Goal: Communication & Community: Answer question/provide support

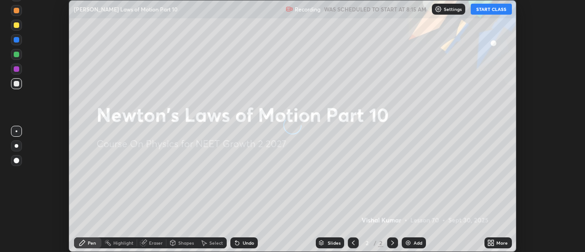
scroll to position [252, 584]
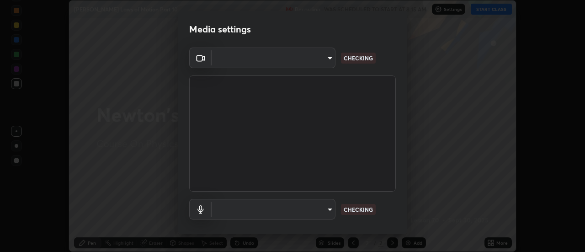
type input "751d449d604e4b96ecedde1e1f6f716fb17d1e84b34bafc94373a3023f52de87"
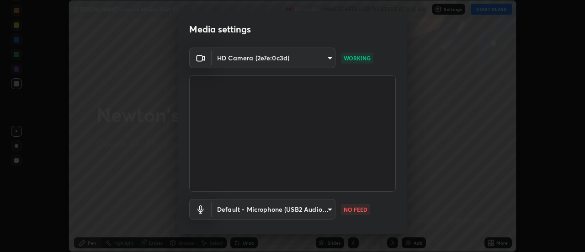
click at [322, 212] on body "Erase all [PERSON_NAME] Laws of Motion Part 10 Recording WAS SCHEDULED TO START…" at bounding box center [292, 126] width 585 height 252
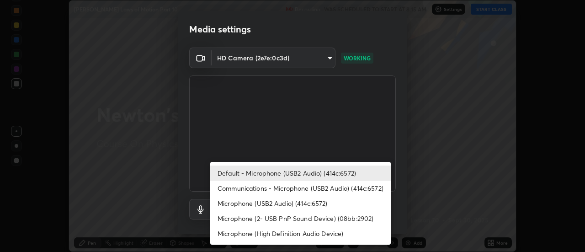
click at [316, 218] on li "Microphone (2- USB PnP Sound Device) (08bb:2902)" at bounding box center [300, 218] width 180 height 15
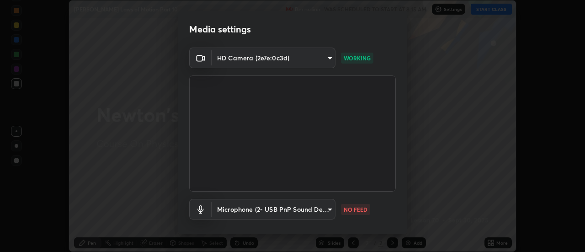
click at [308, 206] on body "Erase all [PERSON_NAME] Laws of Motion Part 10 Recording WAS SCHEDULED TO START…" at bounding box center [292, 126] width 585 height 252
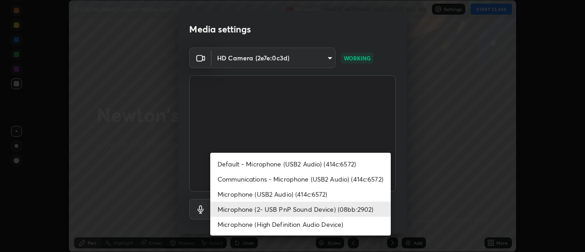
click at [309, 164] on li "Default - Microphone (USB2 Audio) (414c:6572)" at bounding box center [300, 163] width 180 height 15
type input "default"
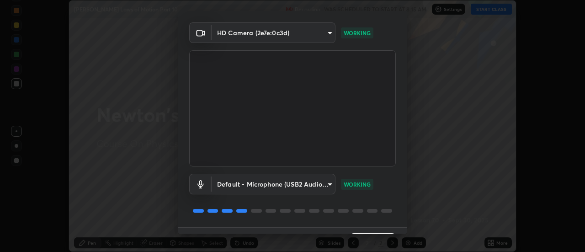
scroll to position [48, 0]
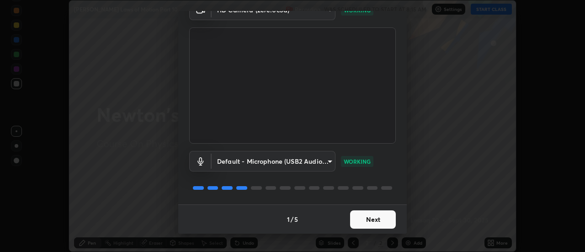
click at [373, 224] on button "Next" at bounding box center [373, 219] width 46 height 18
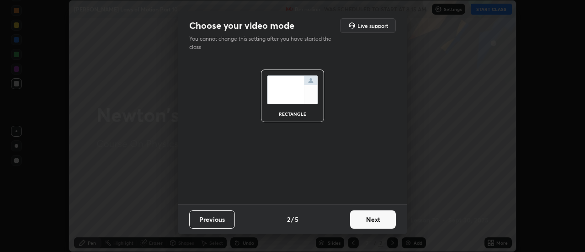
scroll to position [0, 0]
click at [374, 222] on button "Next" at bounding box center [373, 219] width 46 height 18
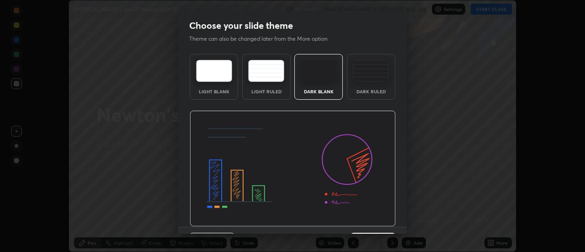
scroll to position [22, 0]
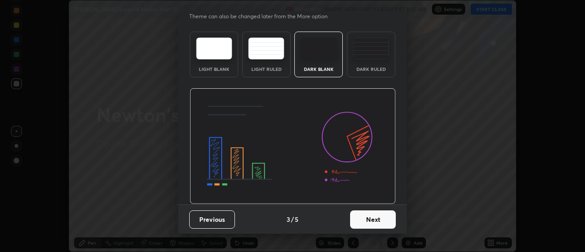
click at [375, 219] on button "Next" at bounding box center [373, 219] width 46 height 18
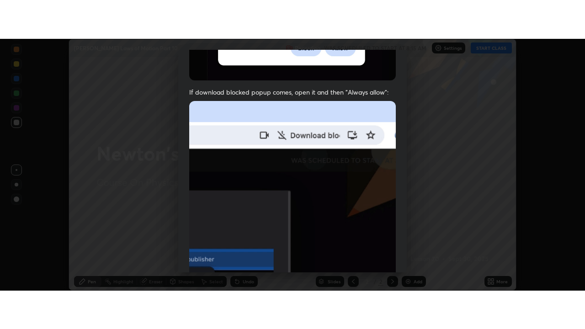
scroll to position [234, 0]
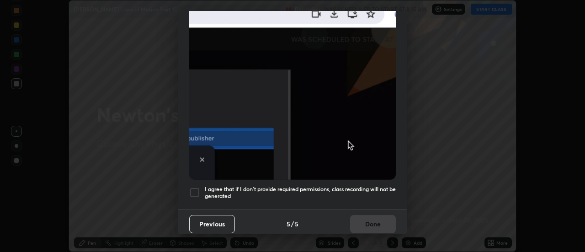
click at [358, 190] on h5 "I agree that if I don't provide required permissions, class recording will not …" at bounding box center [300, 192] width 191 height 14
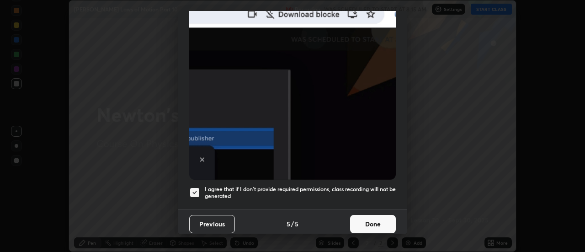
click at [366, 218] on button "Done" at bounding box center [373, 224] width 46 height 18
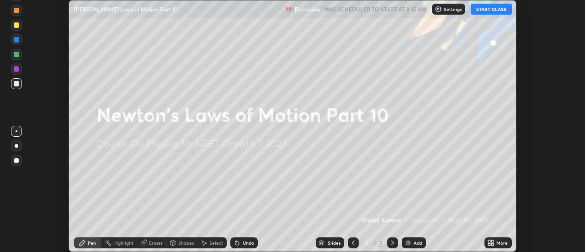
click at [498, 243] on div "More" at bounding box center [501, 242] width 11 height 5
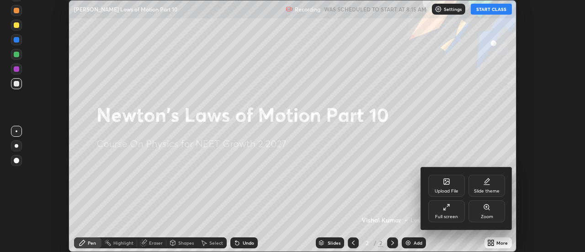
click at [448, 212] on div "Full screen" at bounding box center [446, 211] width 37 height 22
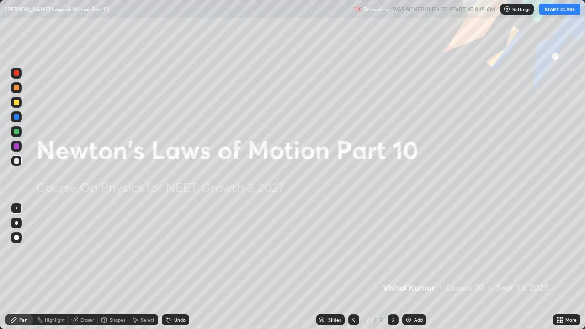
scroll to position [329, 585]
click at [557, 13] on button "START CLASS" at bounding box center [559, 9] width 41 height 11
click at [412, 251] on div "Add" at bounding box center [414, 319] width 24 height 11
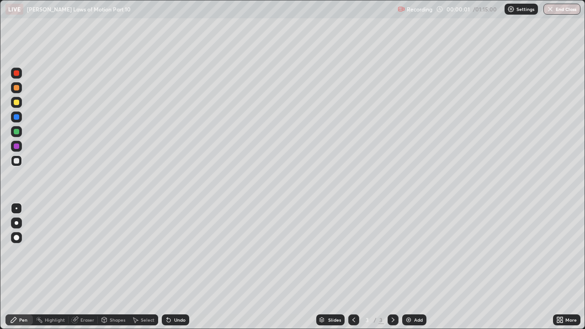
click at [16, 223] on div at bounding box center [17, 223] width 4 height 4
click at [18, 104] on div at bounding box center [16, 102] width 5 height 5
click at [17, 164] on div at bounding box center [16, 160] width 11 height 11
click at [262, 18] on div "LIVE [PERSON_NAME] Laws of Motion Part 10" at bounding box center [199, 9] width 388 height 18
click at [17, 144] on div at bounding box center [16, 145] width 5 height 5
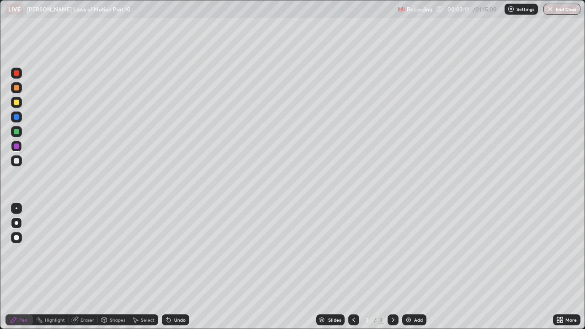
click at [180, 251] on div "Undo" at bounding box center [179, 320] width 11 height 5
click at [18, 132] on div at bounding box center [16, 131] width 5 height 5
click at [180, 251] on div "Undo" at bounding box center [179, 320] width 11 height 5
click at [410, 251] on img at bounding box center [408, 319] width 7 height 7
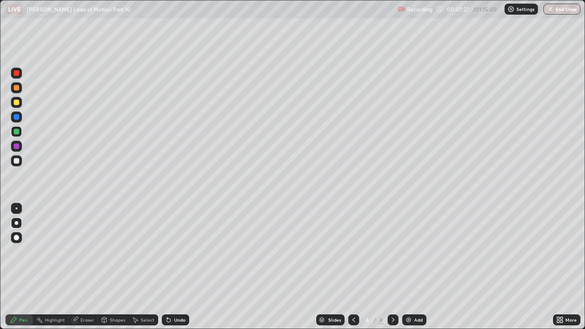
click at [20, 105] on div at bounding box center [16, 102] width 11 height 11
click at [17, 160] on div at bounding box center [16, 160] width 5 height 5
click at [409, 251] on img at bounding box center [408, 319] width 7 height 7
click at [20, 103] on div at bounding box center [16, 102] width 11 height 11
click at [15, 160] on div at bounding box center [16, 160] width 5 height 5
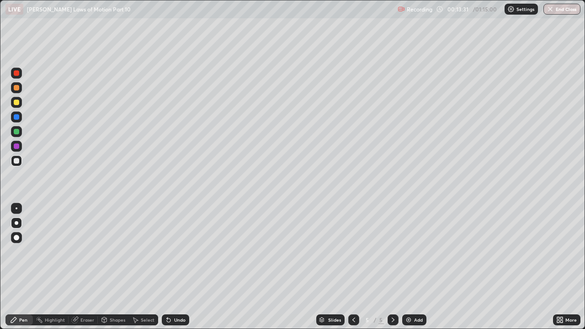
click at [176, 251] on div "Undo" at bounding box center [179, 320] width 11 height 5
click at [20, 131] on div at bounding box center [16, 131] width 11 height 11
click at [417, 251] on div "Add" at bounding box center [418, 320] width 9 height 5
click at [18, 105] on div at bounding box center [16, 102] width 5 height 5
click at [20, 132] on div at bounding box center [16, 131] width 11 height 11
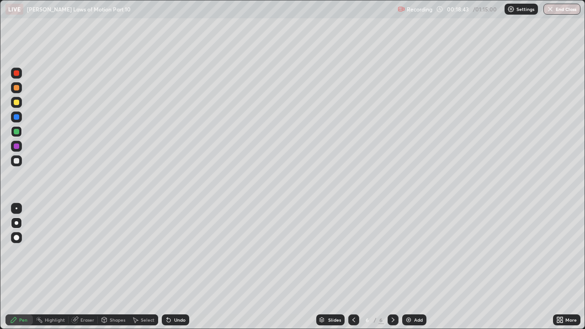
click at [413, 251] on div "Add" at bounding box center [414, 319] width 24 height 11
click at [17, 102] on div at bounding box center [16, 102] width 5 height 5
click at [174, 251] on div "Undo" at bounding box center [179, 320] width 11 height 5
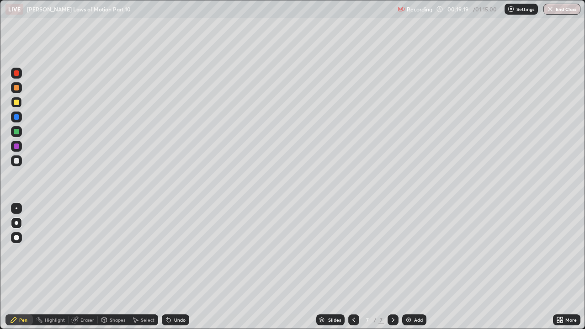
click at [175, 251] on div "Undo" at bounding box center [175, 319] width 27 height 11
click at [21, 131] on div at bounding box center [16, 131] width 11 height 11
click at [80, 251] on div "Eraser" at bounding box center [87, 320] width 14 height 5
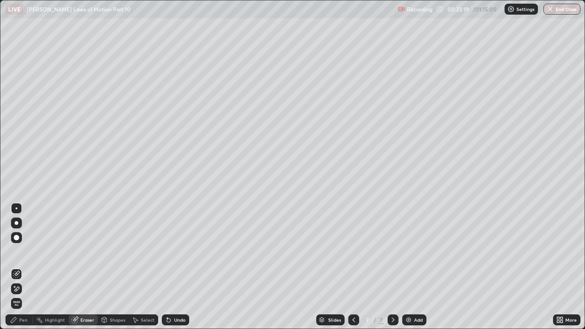
click at [18, 251] on div "Pen" at bounding box center [18, 319] width 27 height 11
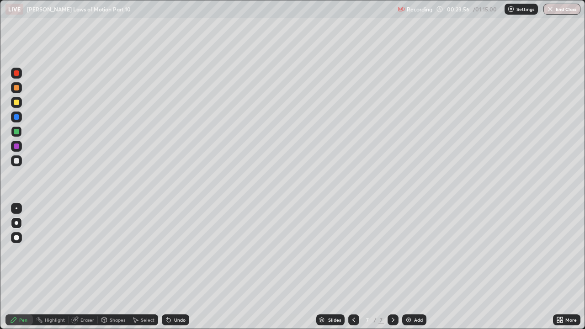
click at [178, 251] on div "Undo" at bounding box center [179, 320] width 11 height 5
click at [179, 251] on div "Undo" at bounding box center [179, 320] width 11 height 5
click at [353, 251] on icon at bounding box center [353, 320] width 3 height 5
click at [353, 251] on icon at bounding box center [353, 319] width 7 height 7
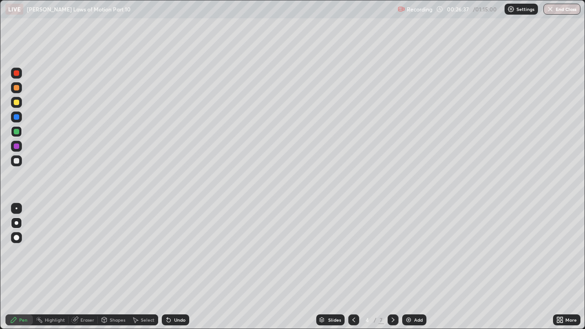
click at [176, 251] on div "Undo" at bounding box center [175, 319] width 27 height 11
click at [174, 251] on div "Undo" at bounding box center [175, 319] width 27 height 11
click at [172, 251] on div "Undo" at bounding box center [175, 319] width 27 height 11
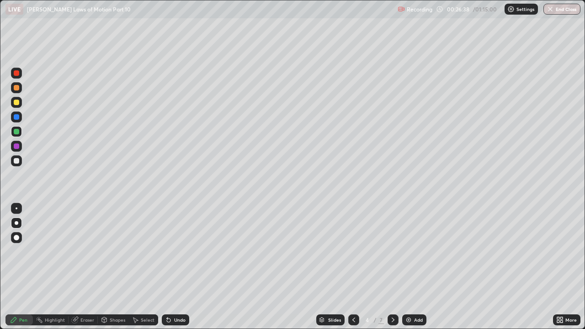
click at [172, 251] on div "Undo" at bounding box center [175, 319] width 27 height 11
click at [392, 251] on icon at bounding box center [393, 320] width 3 height 5
click at [414, 251] on div "Add" at bounding box center [418, 320] width 9 height 5
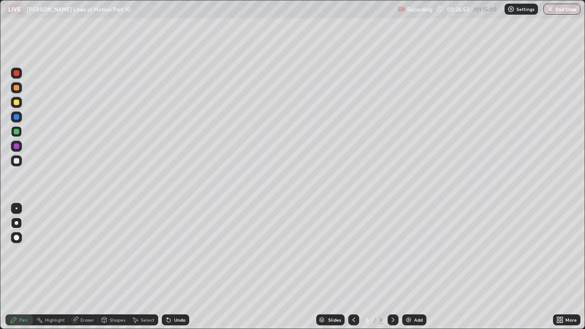
click at [353, 251] on icon at bounding box center [353, 319] width 7 height 7
click at [392, 251] on icon at bounding box center [392, 319] width 7 height 7
click at [16, 103] on div at bounding box center [16, 102] width 5 height 5
click at [21, 161] on div at bounding box center [16, 160] width 11 height 11
click at [81, 251] on div "Eraser" at bounding box center [87, 320] width 14 height 5
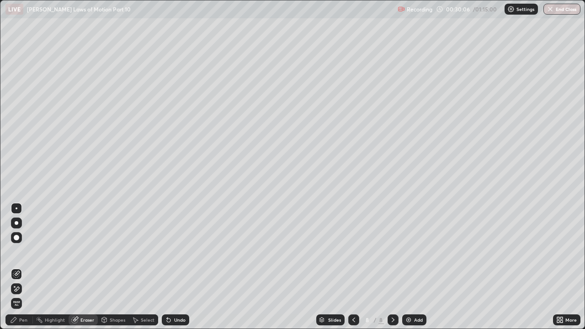
click at [23, 251] on div "Pen" at bounding box center [23, 320] width 8 height 5
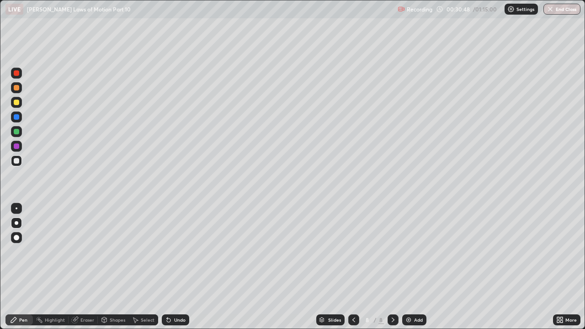
click at [16, 132] on div at bounding box center [16, 131] width 5 height 5
click at [17, 118] on div at bounding box center [16, 116] width 5 height 5
click at [15, 163] on div at bounding box center [16, 160] width 5 height 5
click at [16, 147] on div at bounding box center [16, 145] width 5 height 5
click at [352, 251] on icon at bounding box center [353, 319] width 7 height 7
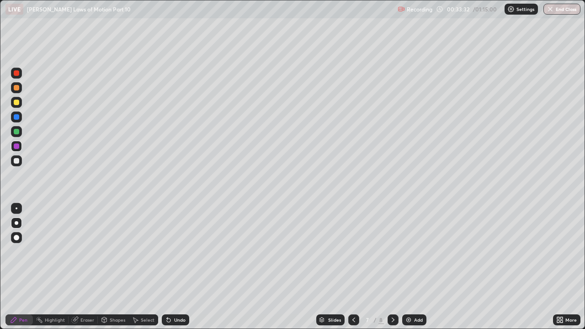
click at [353, 251] on icon at bounding box center [353, 319] width 7 height 7
click at [352, 251] on icon at bounding box center [353, 320] width 3 height 5
click at [353, 251] on icon at bounding box center [353, 319] width 7 height 7
click at [392, 251] on icon at bounding box center [393, 320] width 3 height 5
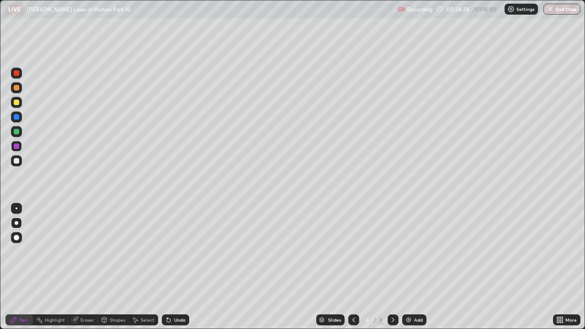
click at [387, 251] on div at bounding box center [392, 319] width 11 height 11
click at [392, 251] on icon at bounding box center [393, 320] width 3 height 5
click at [392, 251] on icon at bounding box center [392, 319] width 7 height 7
click at [391, 251] on icon at bounding box center [392, 319] width 7 height 7
click at [417, 251] on div "Add" at bounding box center [418, 320] width 9 height 5
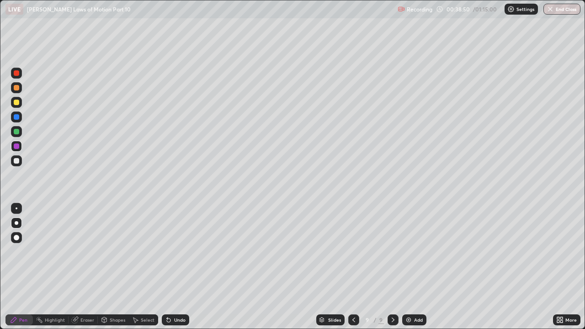
click at [16, 103] on div at bounding box center [16, 102] width 5 height 5
click at [16, 163] on div at bounding box center [16, 160] width 5 height 5
click at [18, 147] on div at bounding box center [16, 145] width 5 height 5
click at [16, 129] on div at bounding box center [16, 131] width 5 height 5
click at [18, 115] on div at bounding box center [16, 116] width 5 height 5
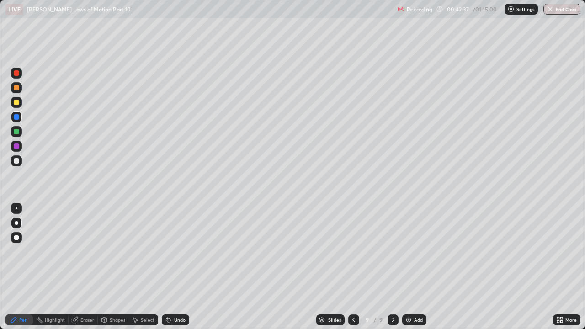
click at [19, 160] on div at bounding box center [16, 160] width 5 height 5
click at [16, 145] on div at bounding box center [16, 145] width 5 height 5
click at [106, 251] on icon at bounding box center [104, 319] width 5 height 5
click at [79, 251] on div "Eraser" at bounding box center [83, 319] width 29 height 11
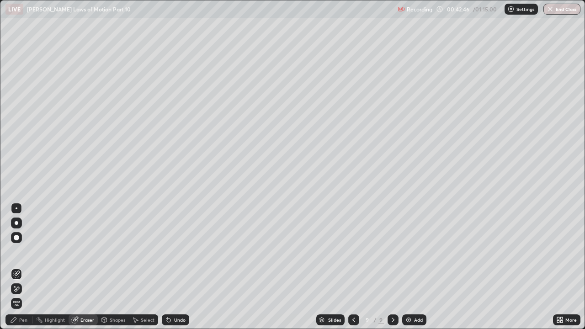
click at [20, 251] on div "Pen" at bounding box center [23, 320] width 8 height 5
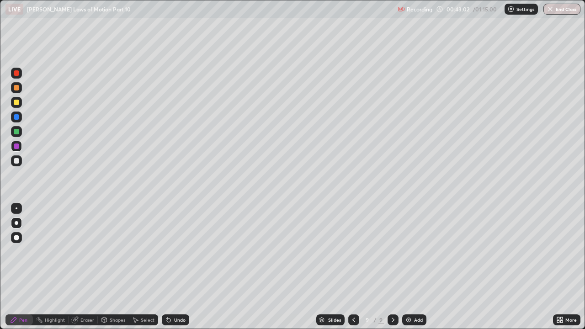
click at [15, 161] on div at bounding box center [16, 160] width 5 height 5
click at [16, 131] on div at bounding box center [16, 131] width 5 height 5
click at [181, 251] on div "Undo" at bounding box center [179, 320] width 11 height 5
click at [417, 251] on div "Add" at bounding box center [418, 320] width 9 height 5
click at [18, 103] on div at bounding box center [16, 102] width 5 height 5
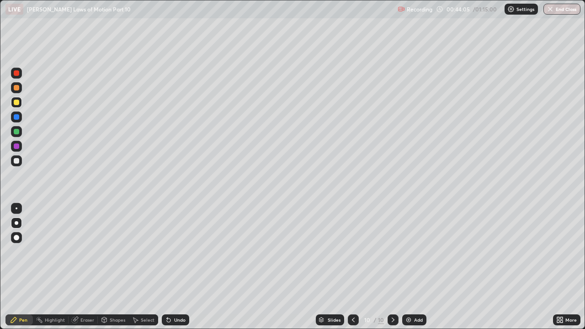
click at [80, 251] on div "Eraser" at bounding box center [87, 320] width 14 height 5
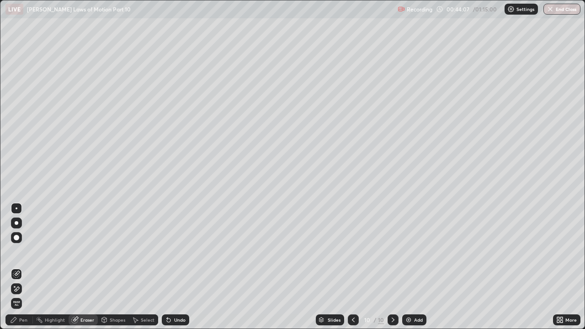
click at [15, 251] on icon at bounding box center [13, 319] width 7 height 7
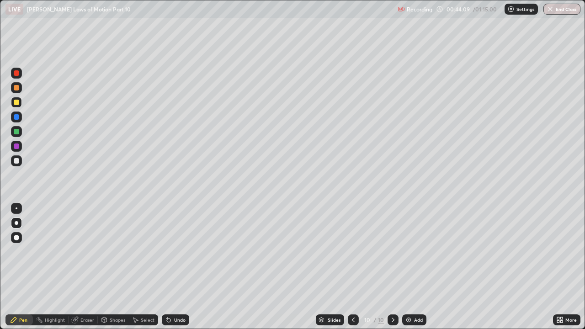
click at [16, 160] on div at bounding box center [16, 160] width 5 height 5
click at [16, 130] on div at bounding box center [16, 131] width 5 height 5
click at [79, 251] on div "Eraser" at bounding box center [83, 319] width 29 height 11
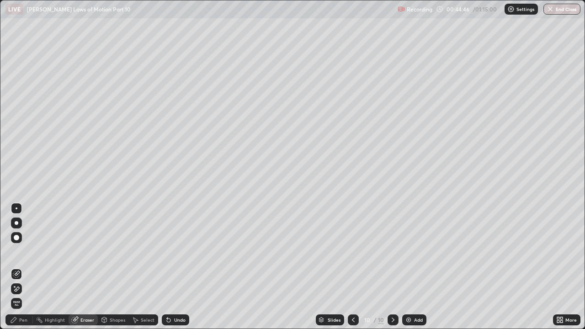
click at [18, 251] on div "Pen" at bounding box center [18, 319] width 27 height 11
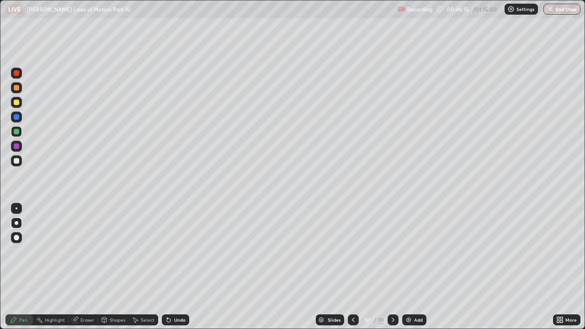
click at [411, 251] on div "Add" at bounding box center [414, 319] width 24 height 11
click at [16, 103] on div at bounding box center [16, 102] width 5 height 5
click at [178, 251] on div "Undo" at bounding box center [175, 319] width 27 height 11
click at [176, 251] on div "Undo" at bounding box center [179, 320] width 11 height 5
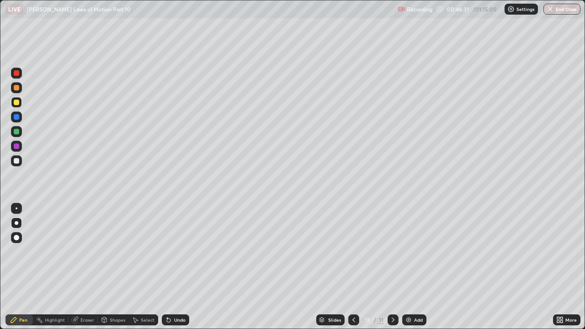
click at [179, 251] on div "Undo" at bounding box center [179, 320] width 11 height 5
click at [88, 251] on div "Eraser" at bounding box center [87, 320] width 14 height 5
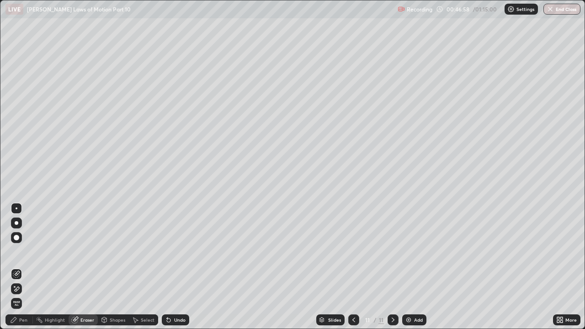
click at [25, 251] on div "Pen" at bounding box center [23, 320] width 8 height 5
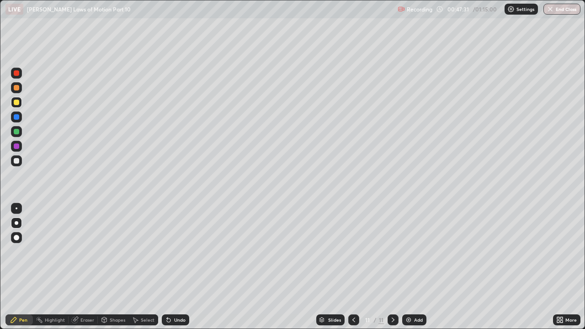
click at [18, 86] on div at bounding box center [16, 87] width 5 height 5
click at [19, 104] on div at bounding box center [16, 102] width 5 height 5
click at [353, 251] on icon at bounding box center [353, 319] width 7 height 7
click at [352, 251] on div at bounding box center [353, 320] width 11 height 18
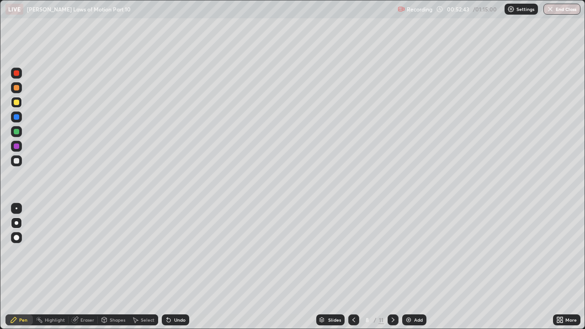
click at [396, 251] on div at bounding box center [392, 319] width 11 height 11
click at [392, 251] on icon at bounding box center [392, 319] width 7 height 7
click at [392, 251] on icon at bounding box center [393, 320] width 3 height 5
click at [417, 251] on div "Add" at bounding box center [418, 320] width 9 height 5
click at [19, 161] on div at bounding box center [16, 160] width 5 height 5
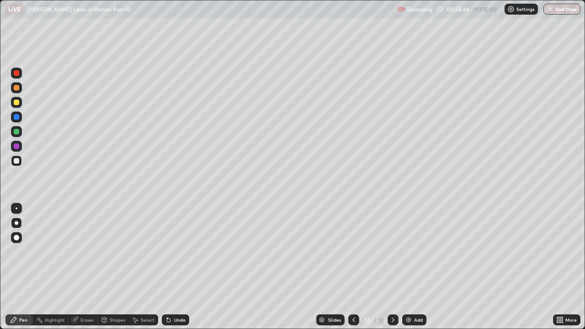
click at [172, 251] on div "Undo" at bounding box center [175, 319] width 27 height 11
click at [82, 251] on div "Eraser" at bounding box center [87, 320] width 14 height 5
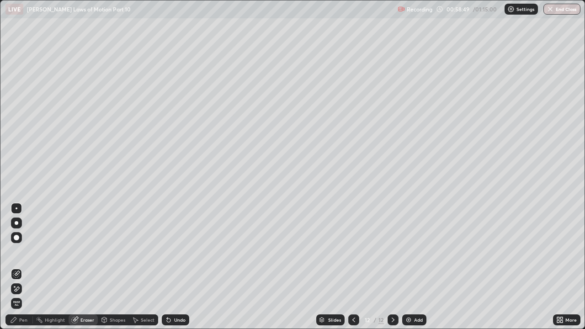
click at [17, 251] on icon at bounding box center [13, 319] width 7 height 7
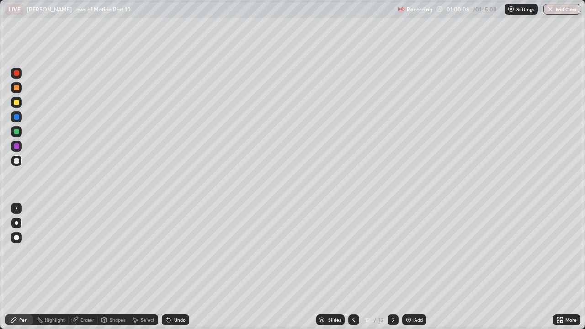
click at [171, 251] on icon at bounding box center [168, 319] width 7 height 7
click at [17, 103] on div at bounding box center [16, 102] width 5 height 5
click at [416, 251] on div "Add" at bounding box center [418, 320] width 9 height 5
click at [168, 251] on icon at bounding box center [169, 320] width 4 height 4
click at [19, 161] on div at bounding box center [16, 160] width 5 height 5
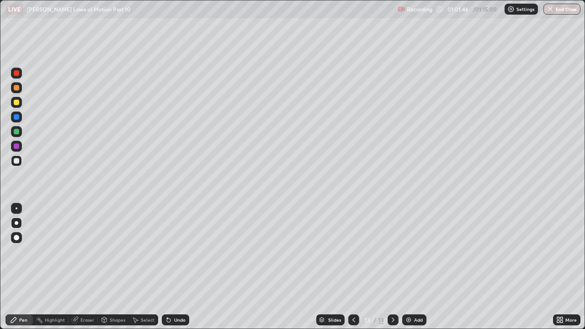
click at [144, 251] on div "Select" at bounding box center [148, 320] width 14 height 5
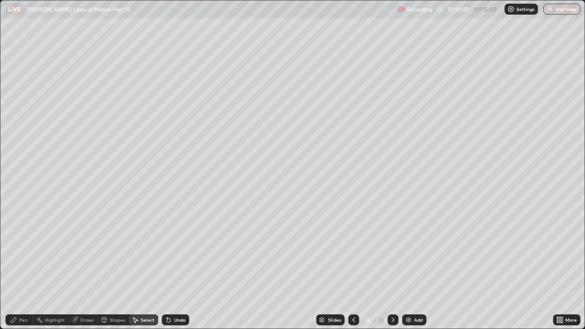
click at [174, 251] on div "Undo" at bounding box center [175, 319] width 27 height 11
click at [21, 251] on div "Pen" at bounding box center [23, 320] width 8 height 5
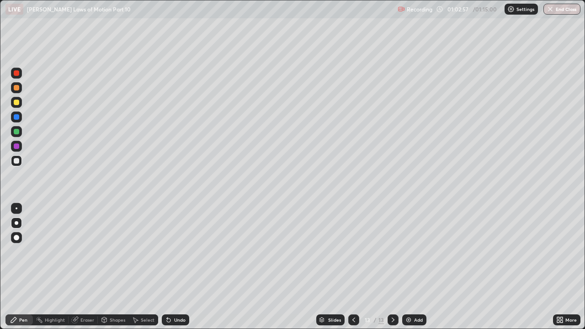
click at [413, 251] on div "Add" at bounding box center [414, 319] width 24 height 11
click at [16, 101] on div at bounding box center [16, 102] width 5 height 5
click at [14, 159] on div at bounding box center [16, 160] width 5 height 5
click at [17, 101] on div at bounding box center [16, 102] width 5 height 5
click at [18, 132] on div at bounding box center [16, 131] width 5 height 5
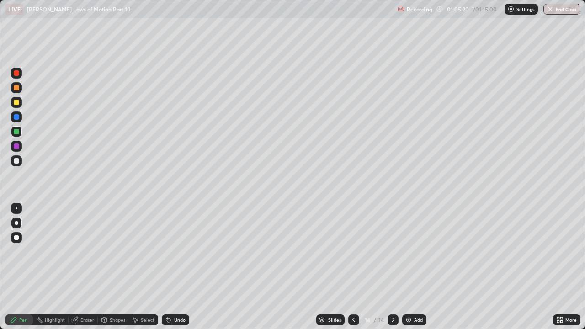
click at [415, 251] on div "Add" at bounding box center [418, 320] width 9 height 5
click at [16, 101] on div at bounding box center [16, 102] width 5 height 5
click at [177, 251] on div "Undo" at bounding box center [179, 320] width 11 height 5
click at [15, 164] on div at bounding box center [16, 160] width 11 height 11
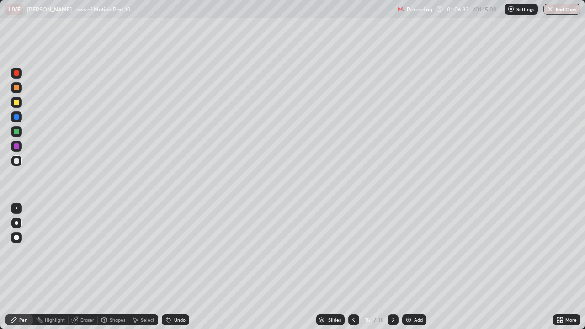
click at [19, 101] on div at bounding box center [16, 102] width 5 height 5
click at [17, 160] on div at bounding box center [16, 160] width 5 height 5
click at [177, 251] on div "Undo" at bounding box center [179, 320] width 11 height 5
click at [354, 251] on icon at bounding box center [353, 319] width 7 height 7
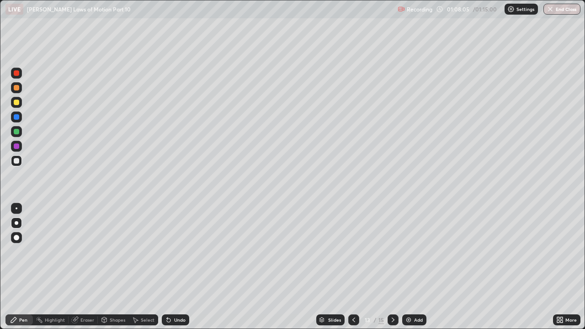
click at [354, 251] on icon at bounding box center [353, 319] width 7 height 7
click at [393, 251] on icon at bounding box center [392, 319] width 7 height 7
click at [392, 251] on icon at bounding box center [392, 319] width 7 height 7
click at [393, 251] on icon at bounding box center [392, 319] width 7 height 7
click at [567, 11] on button "End Class" at bounding box center [562, 9] width 36 height 11
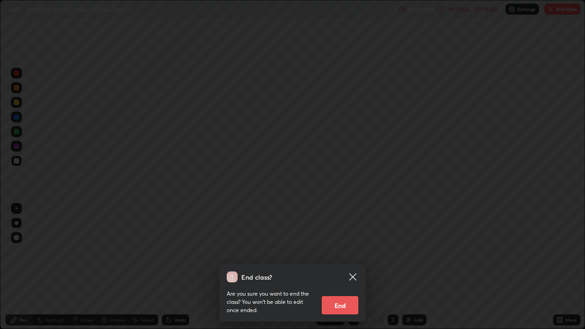
click at [352, 251] on button "End" at bounding box center [340, 305] width 37 height 18
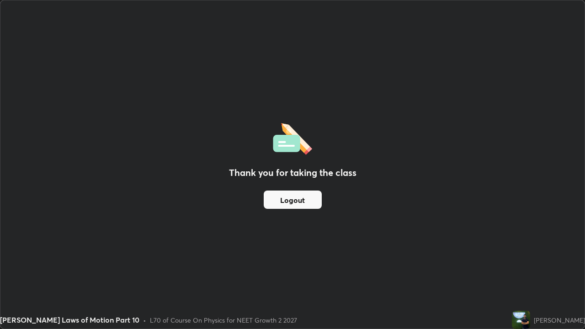
click at [287, 201] on button "Logout" at bounding box center [293, 200] width 58 height 18
click at [291, 203] on button "Logout" at bounding box center [293, 200] width 58 height 18
click at [288, 201] on button "Logout" at bounding box center [293, 200] width 58 height 18
